Goal: Transaction & Acquisition: Purchase product/service

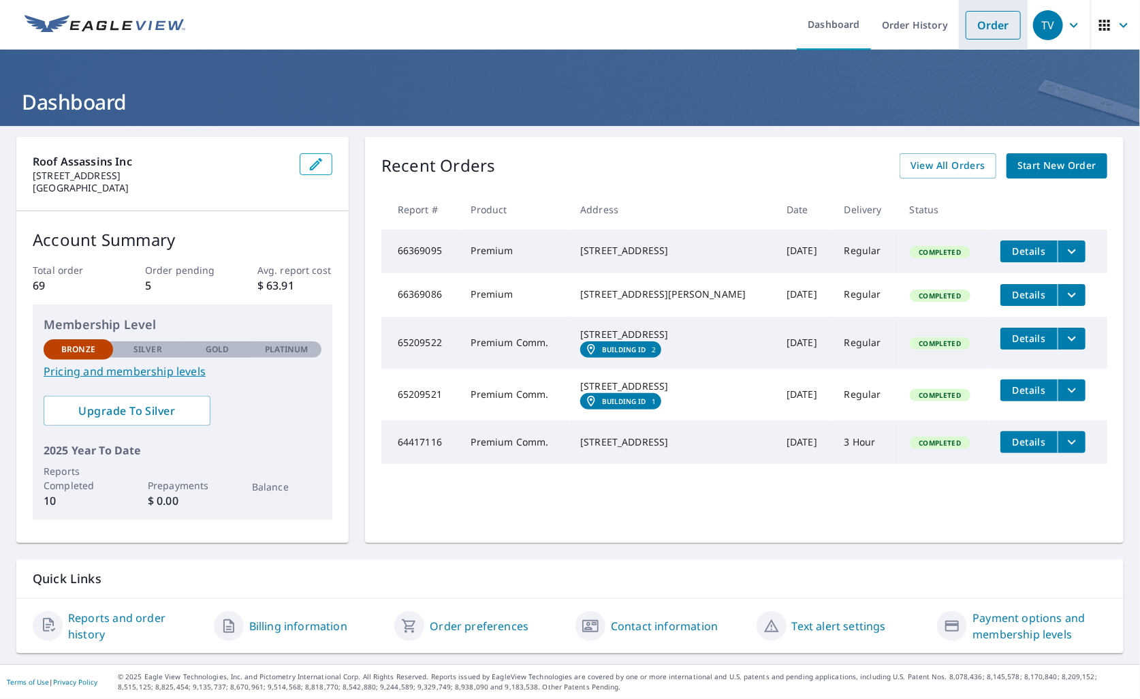
click at [973, 31] on link "Order" at bounding box center [993, 25] width 55 height 29
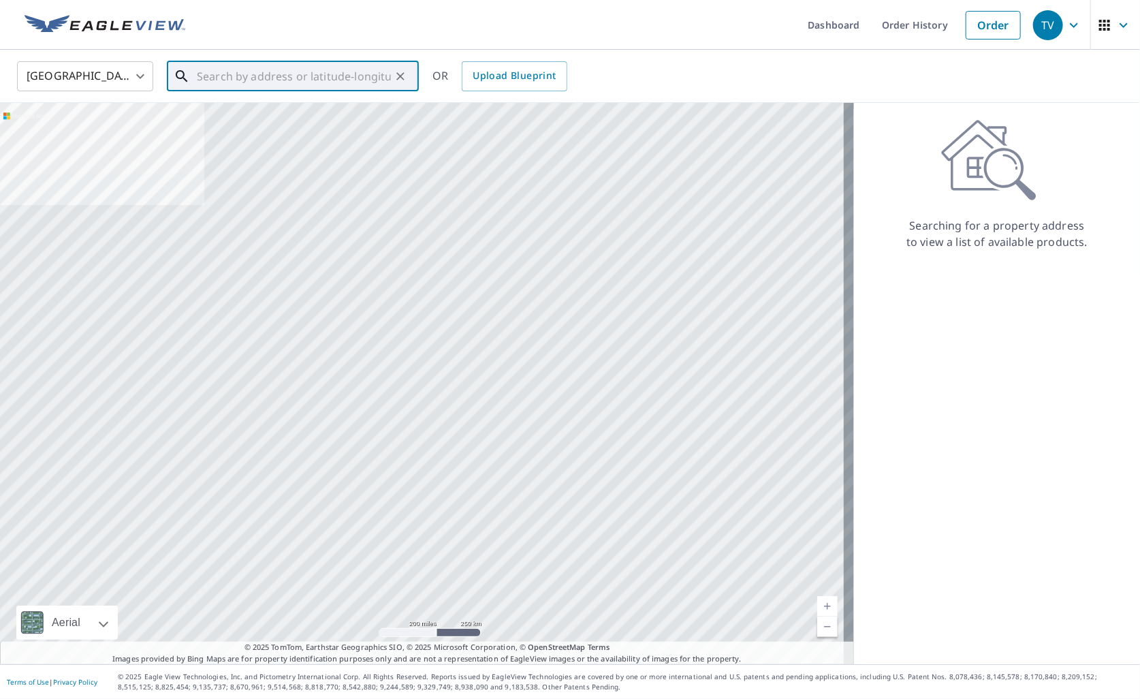
click at [221, 73] on input "text" at bounding box center [294, 76] width 194 height 38
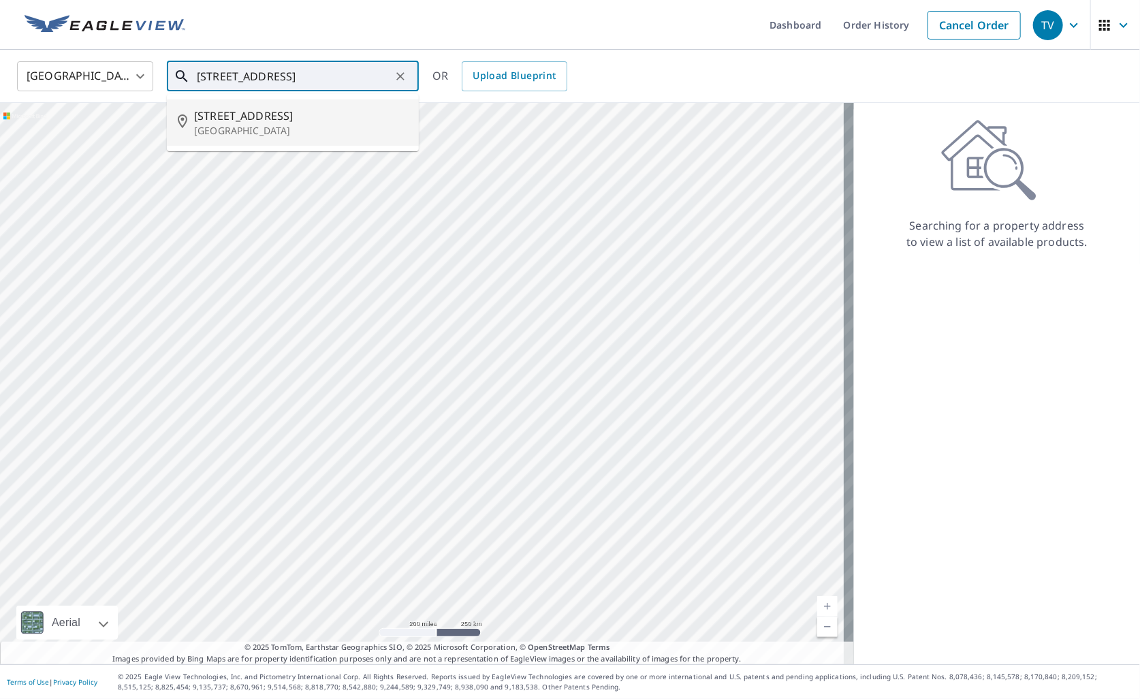
click at [245, 121] on span "[STREET_ADDRESS]" at bounding box center [301, 116] width 214 height 16
type input "[STREET_ADDRESS]"
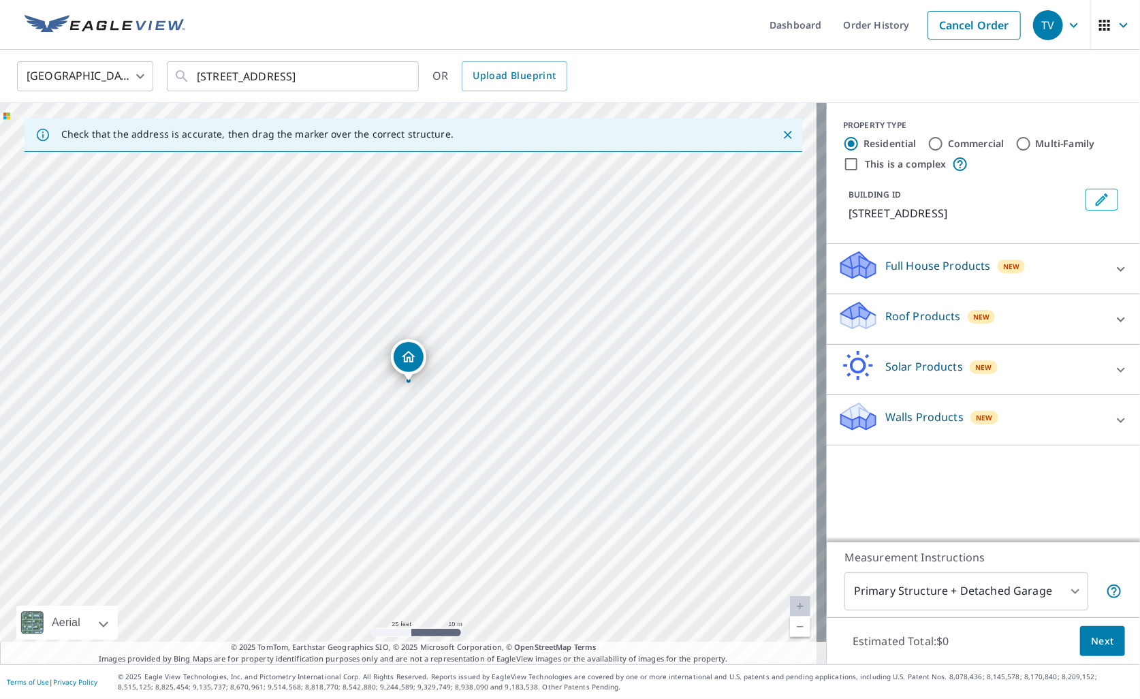
click at [1048, 309] on div "Roof Products New" at bounding box center [971, 319] width 267 height 39
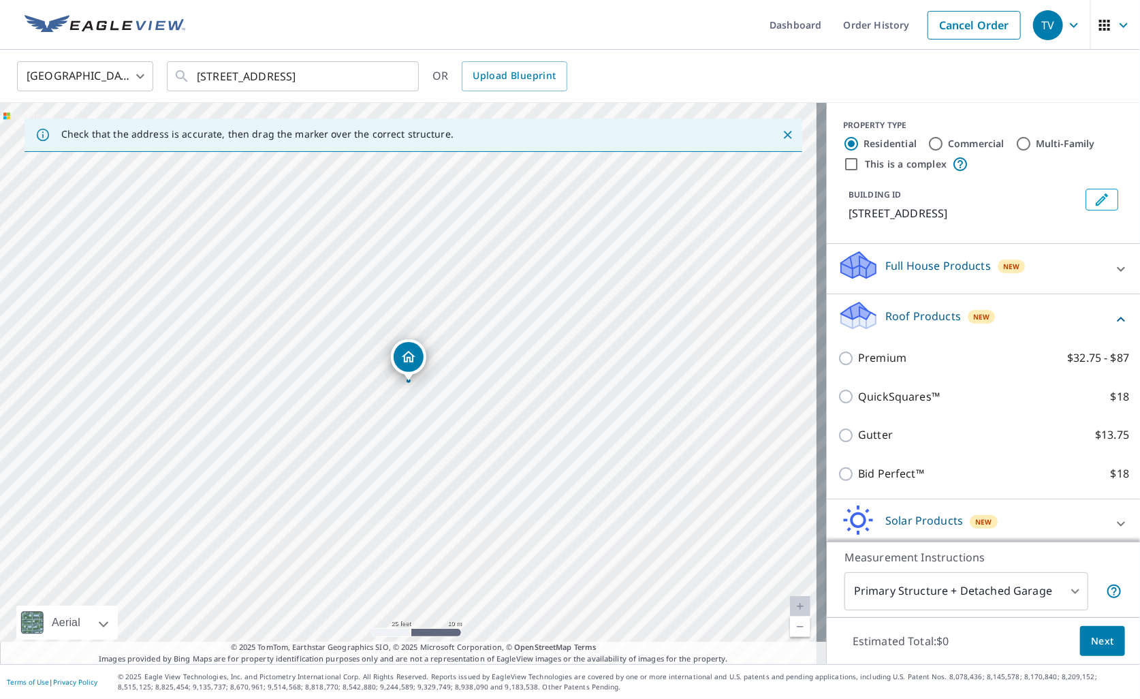
click at [893, 347] on div "Premium $32.75 - $87" at bounding box center [984, 358] width 292 height 39
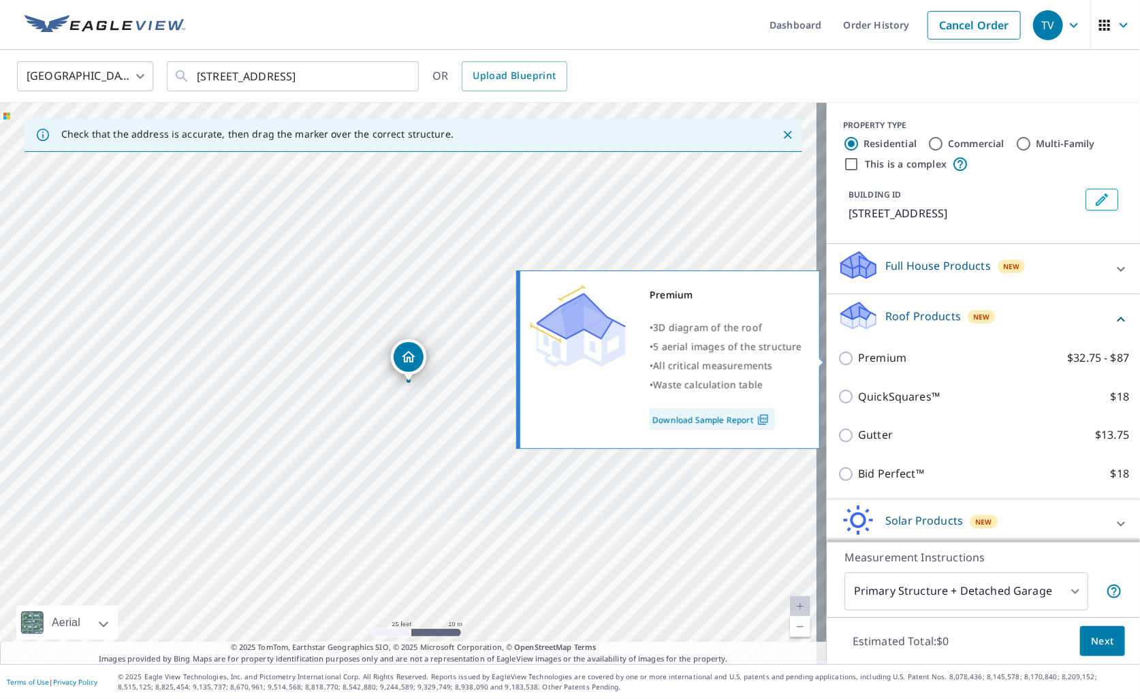
click at [838, 356] on input "Premium $32.75 - $87" at bounding box center [848, 358] width 20 height 16
checkbox input "true"
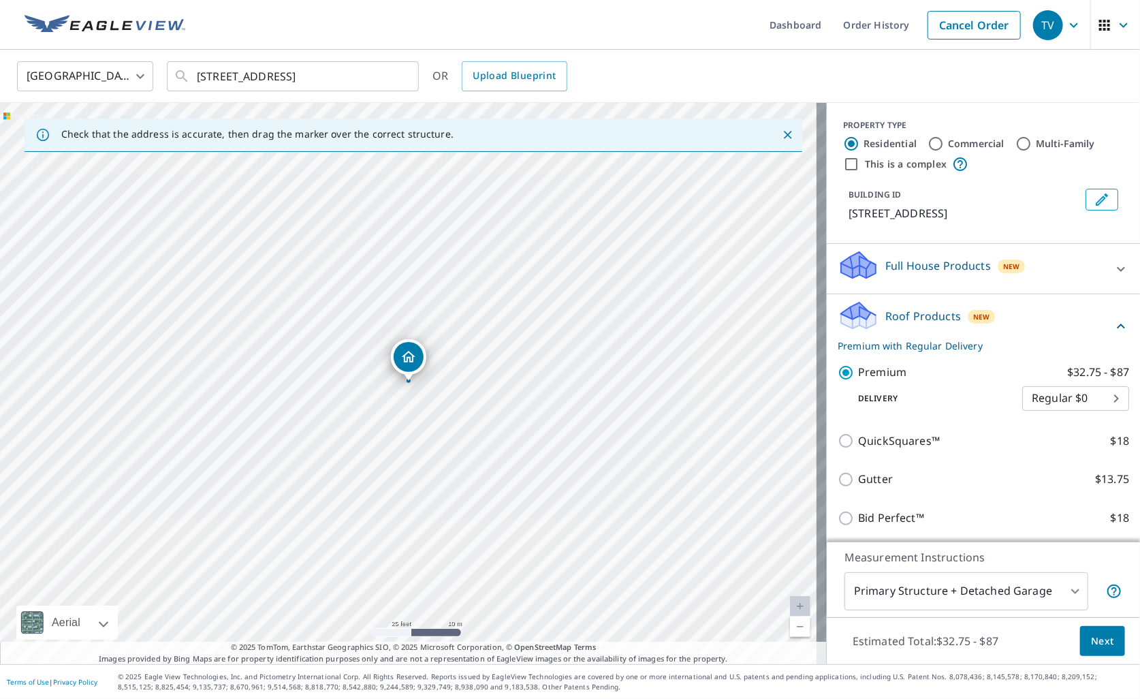
click at [1083, 656] on div "Estimated Total: $32.75 - $87 Next" at bounding box center [983, 641] width 313 height 48
click at [1091, 646] on span "Next" at bounding box center [1102, 641] width 23 height 17
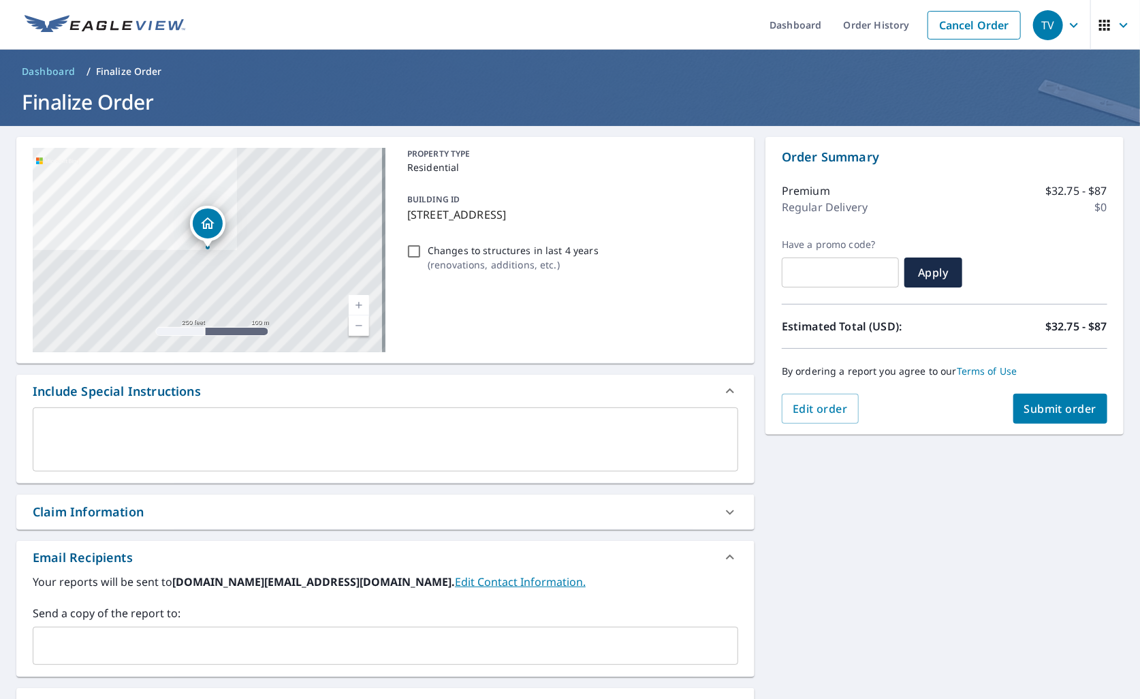
click at [1052, 416] on button "Submit order" at bounding box center [1061, 409] width 95 height 30
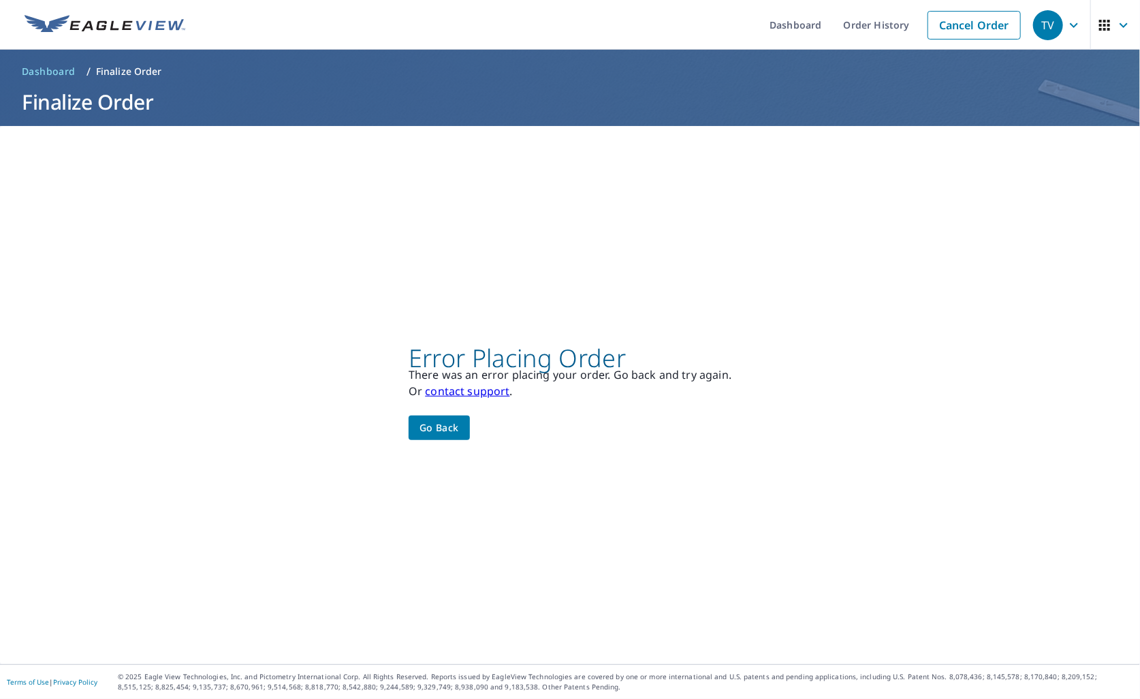
click at [411, 419] on button "Go back" at bounding box center [439, 428] width 61 height 25
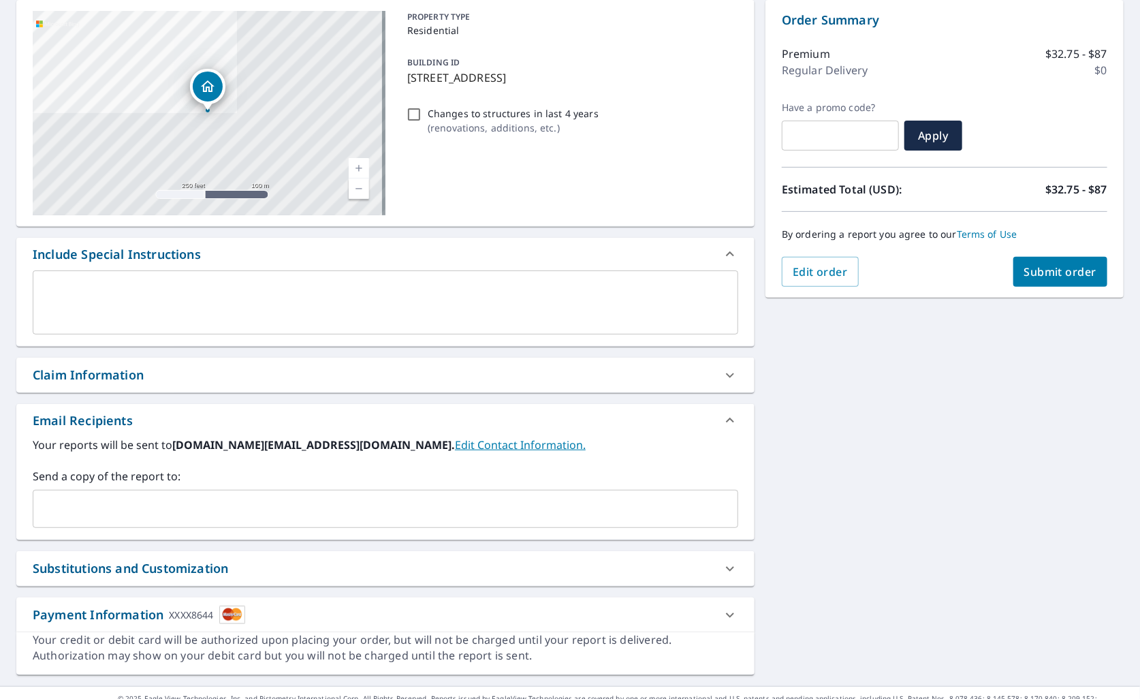
scroll to position [158, 0]
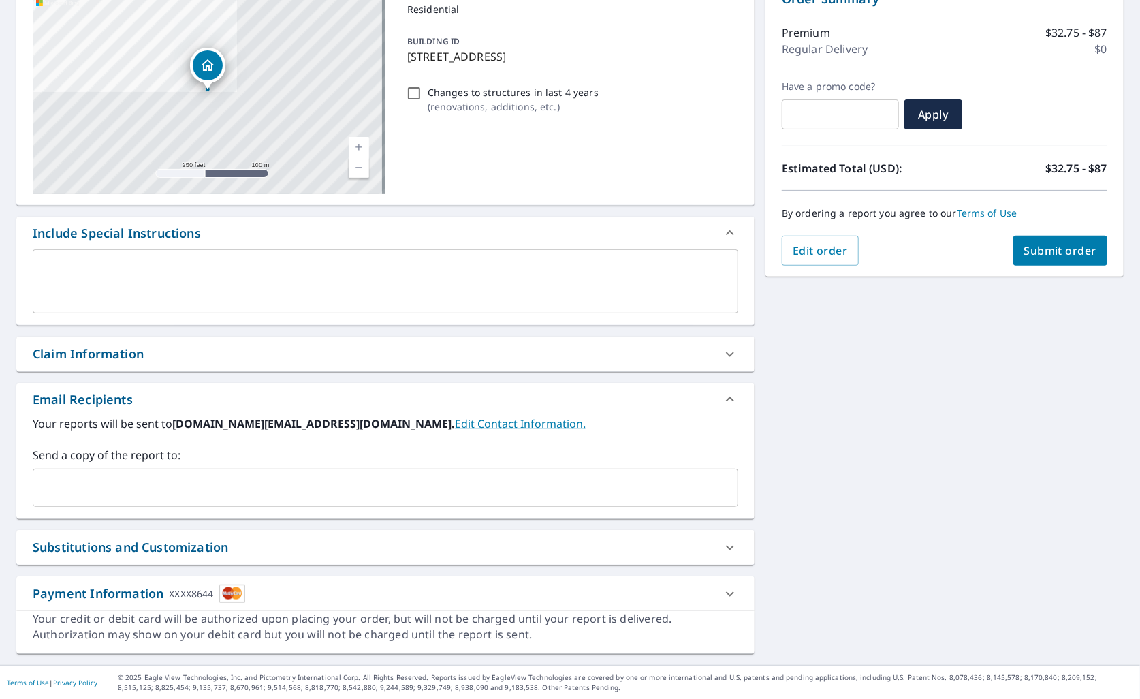
click at [714, 589] on div at bounding box center [730, 594] width 33 height 33
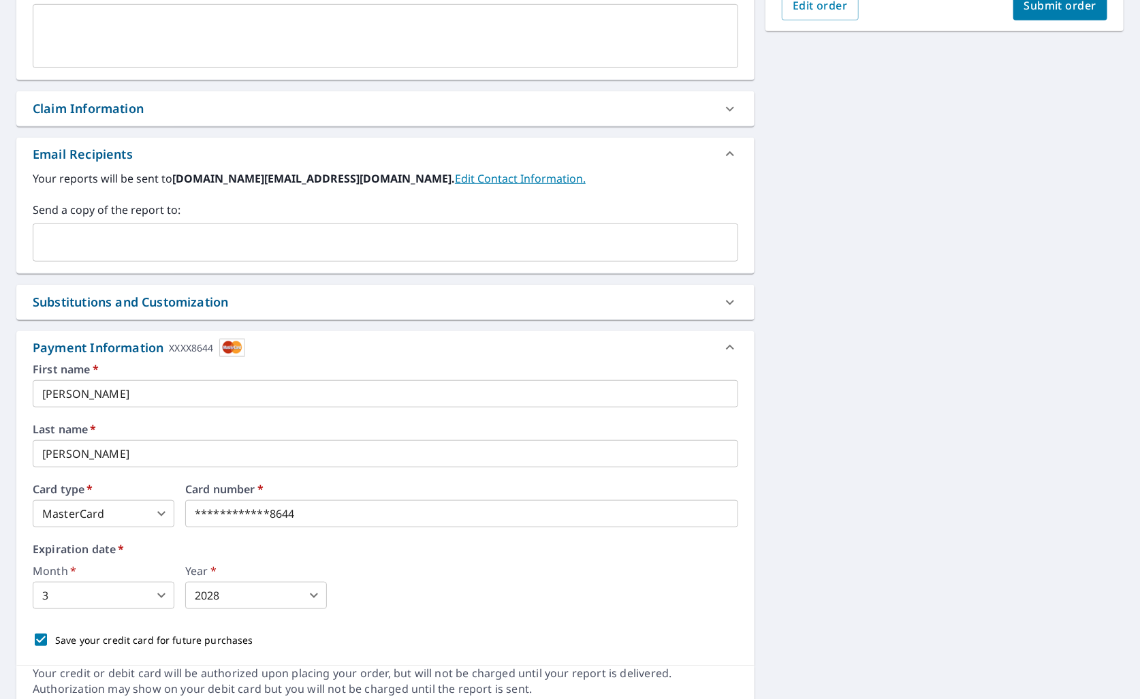
scroll to position [458, 0]
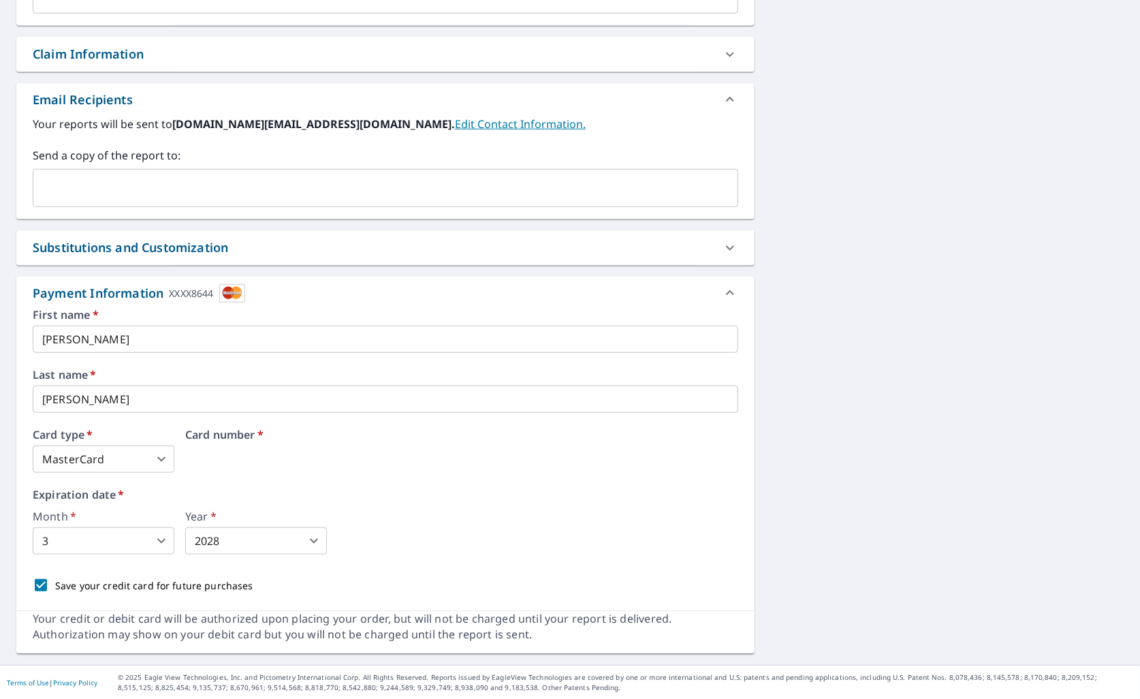
drag, startPoint x: 312, startPoint y: 461, endPoint x: 44, endPoint y: 436, distance: 268.9
click at [95, 543] on body "TV TV Dashboard Order History Cancel Order TV Dashboard / Finalize Order Finali…" at bounding box center [570, 349] width 1140 height 699
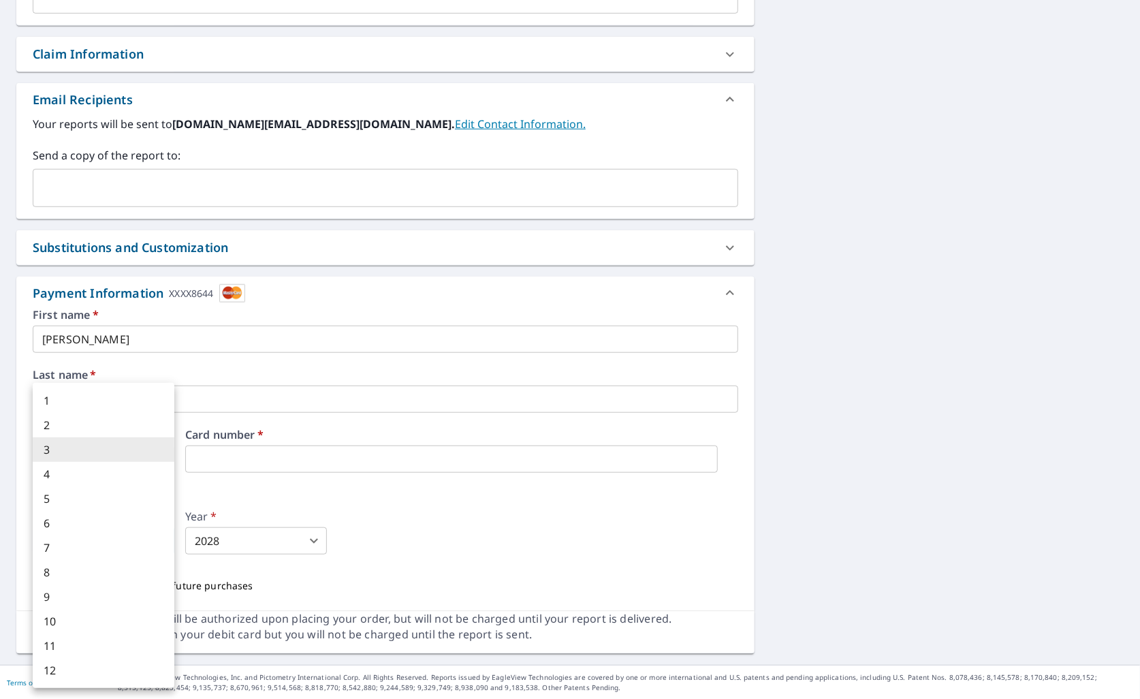
click at [71, 561] on li "8" at bounding box center [104, 572] width 142 height 25
type input "8"
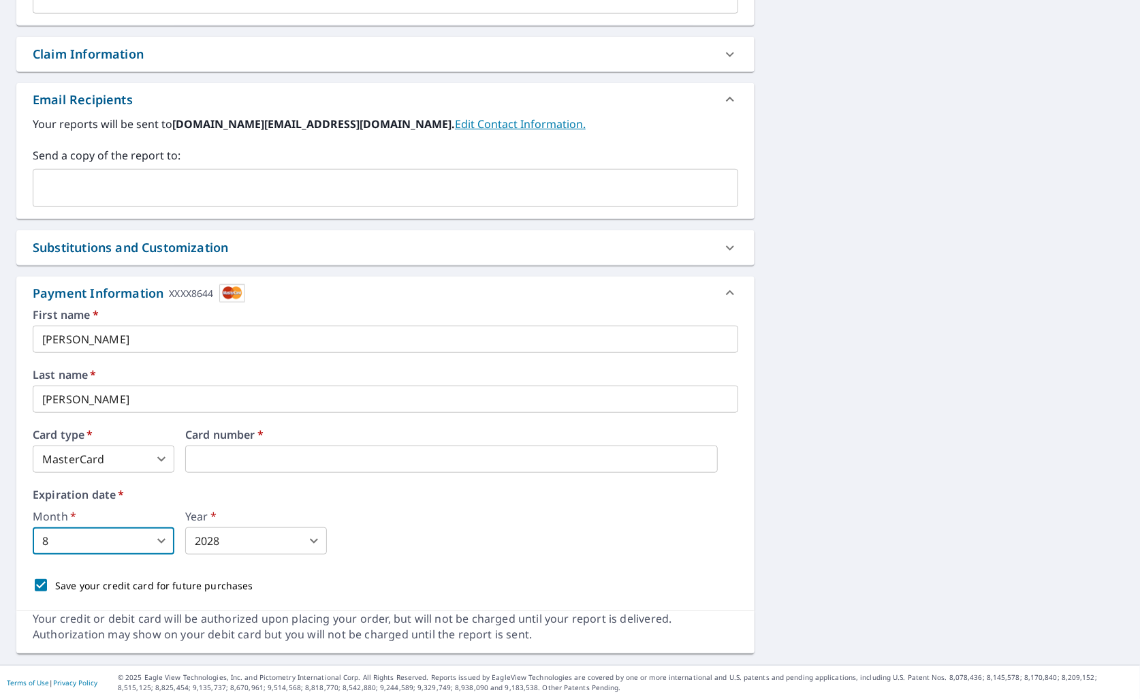
click at [310, 541] on body "TV TV Dashboard Order History Cancel Order TV Dashboard / Finalize Order Finali…" at bounding box center [570, 349] width 1140 height 699
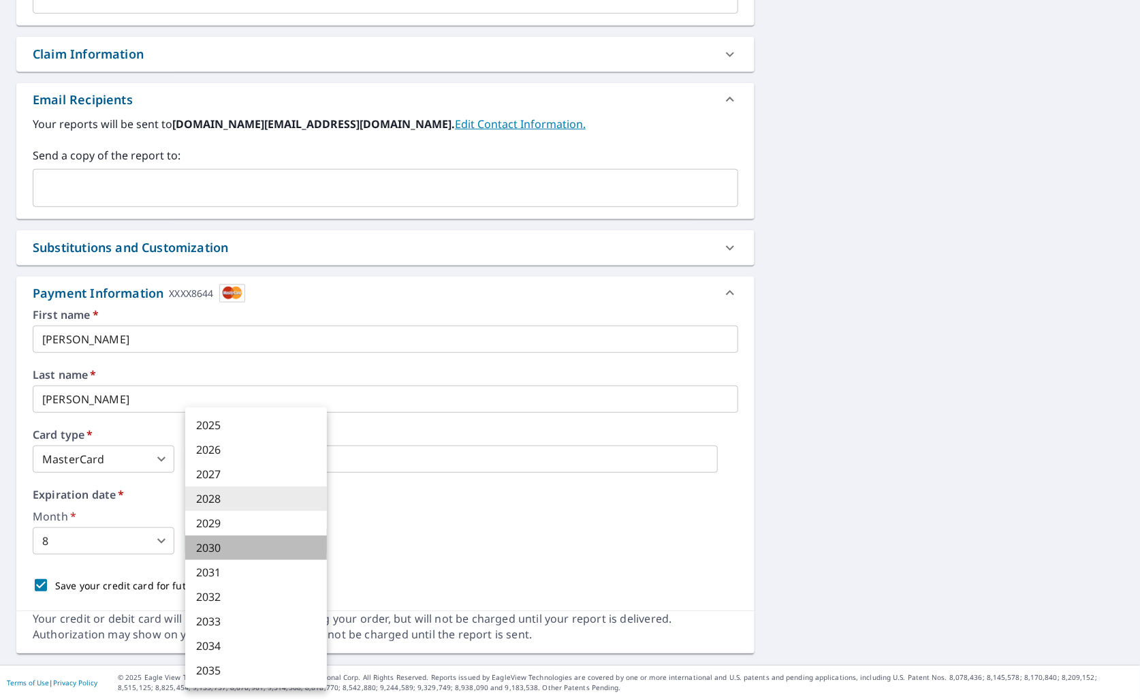
click at [218, 546] on li "2030" at bounding box center [256, 547] width 142 height 25
type input "2030"
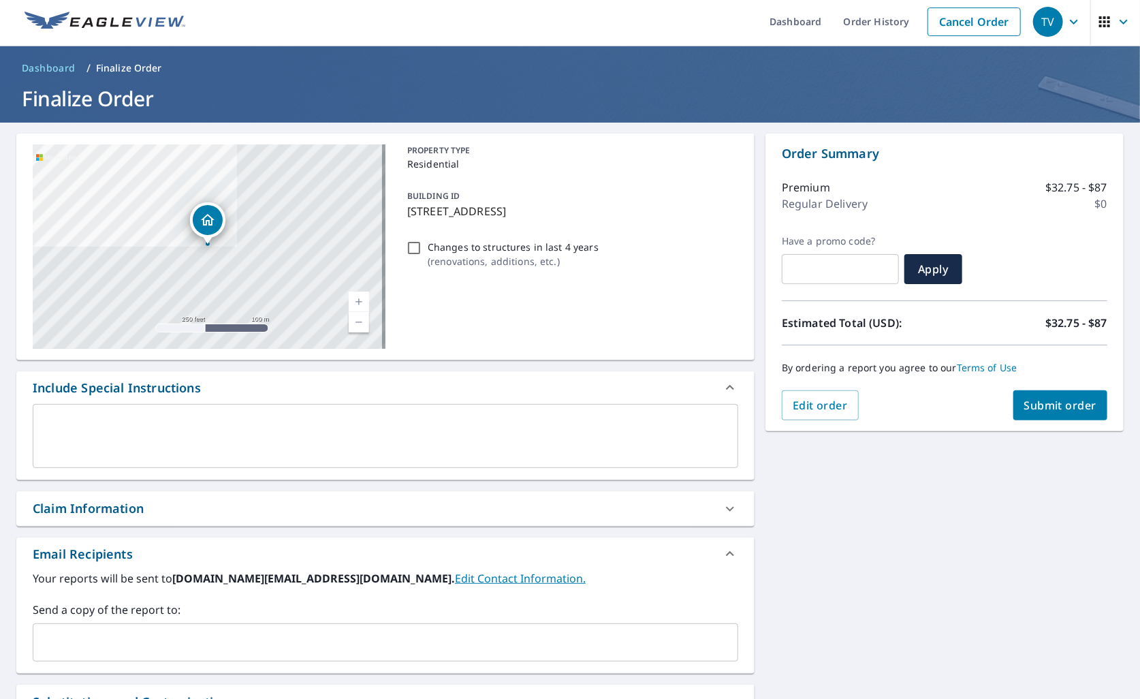
scroll to position [0, 0]
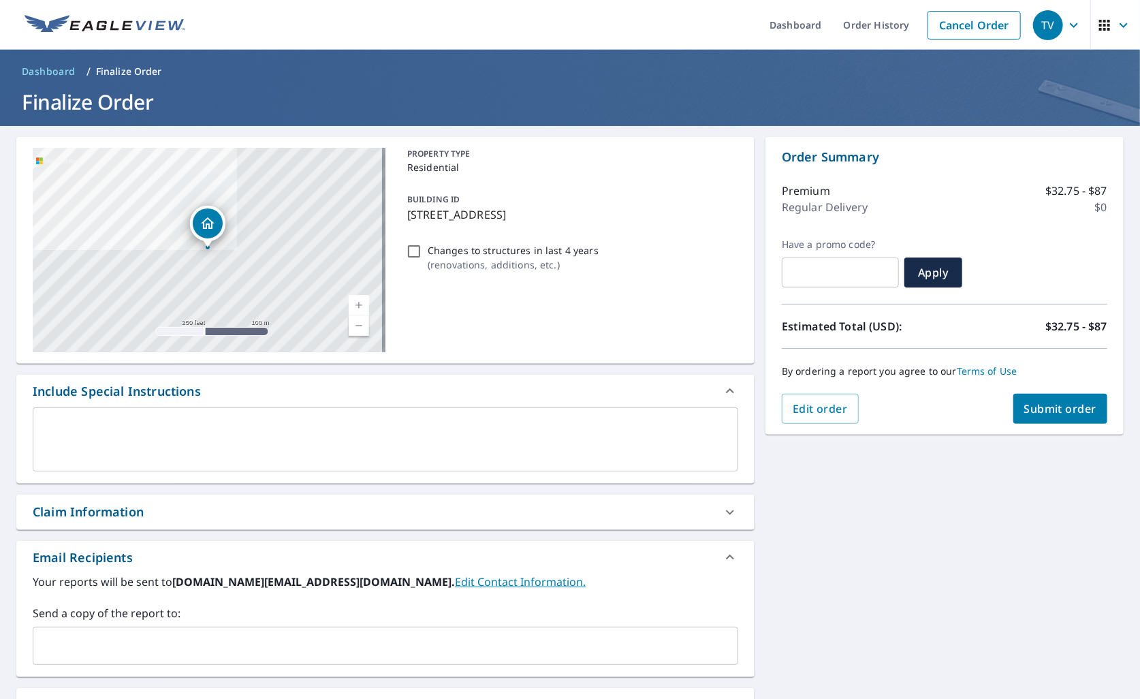
click at [1033, 404] on span "Submit order" at bounding box center [1060, 408] width 73 height 15
